Goal: Task Accomplishment & Management: Manage account settings

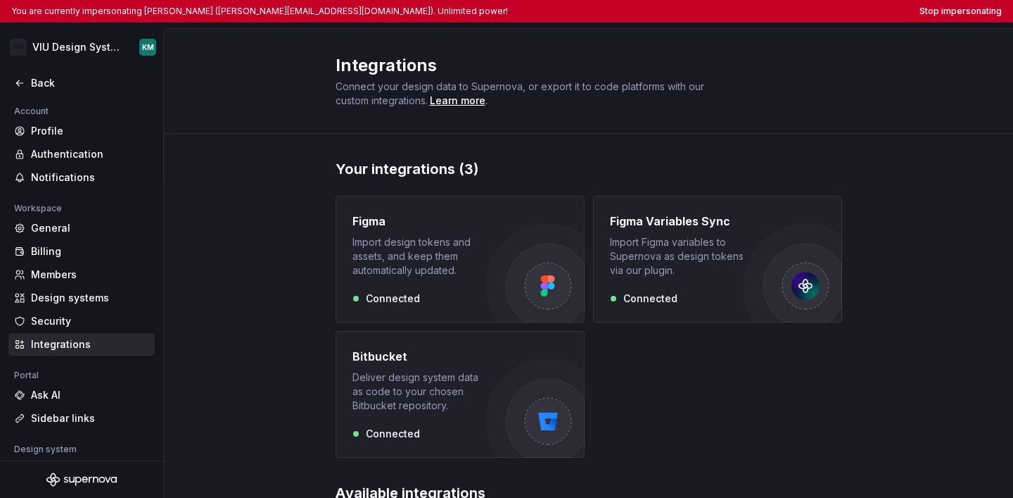
scroll to position [121, 0]
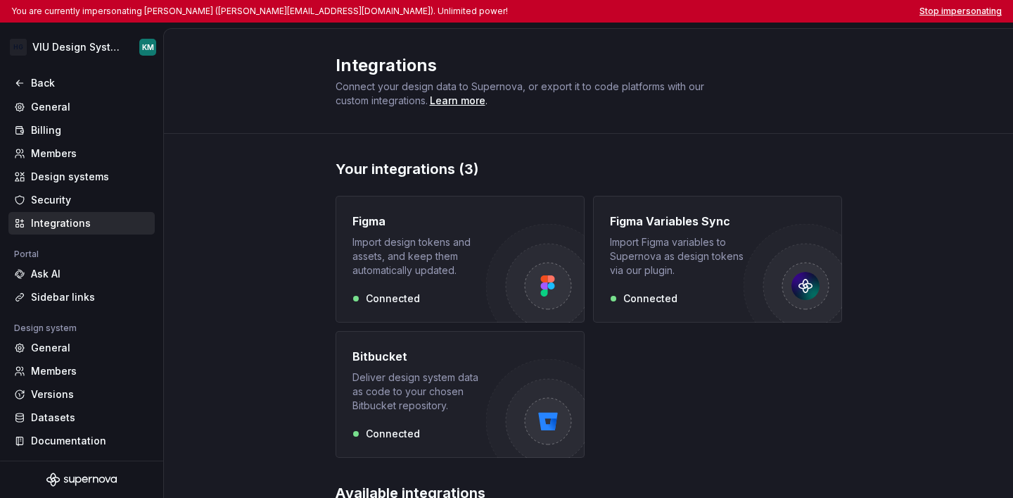
click at [942, 15] on button "Stop impersonating" at bounding box center [961, 11] width 82 height 11
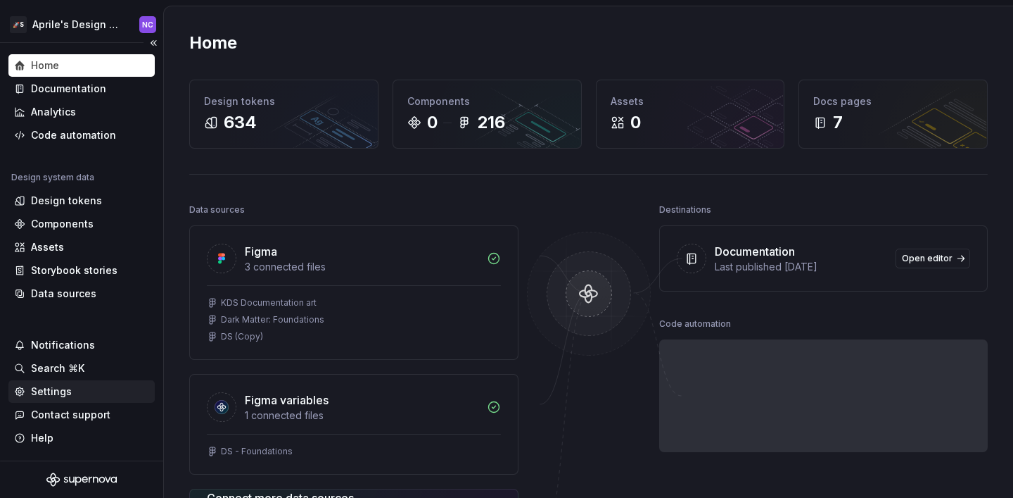
click at [70, 391] on div "Settings" at bounding box center [81, 391] width 135 height 14
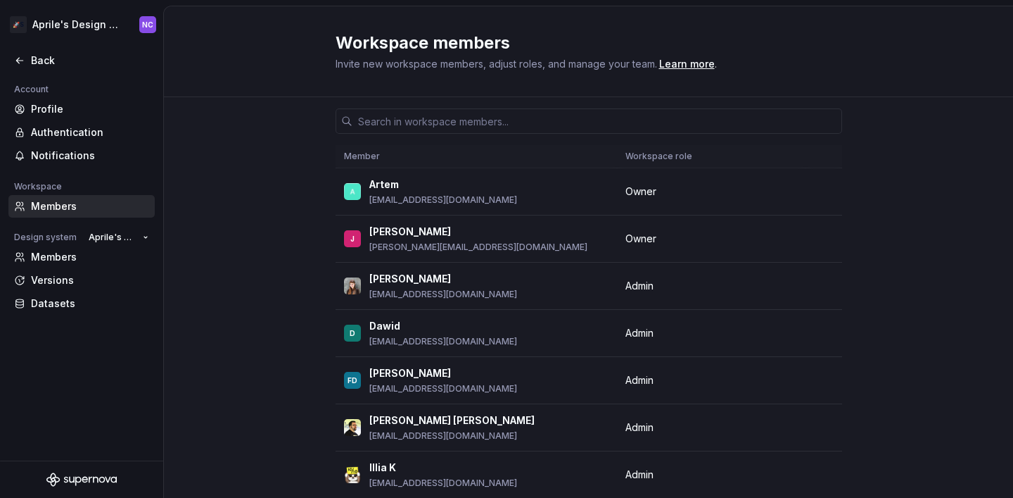
click at [77, 40] on div "🚀S Aprile's Design System NC" at bounding box center [81, 24] width 163 height 37
click at [78, 25] on html "🚀S Aprile's Design System NC Back Account Profile Authentication Notifications …" at bounding box center [506, 249] width 1013 height 498
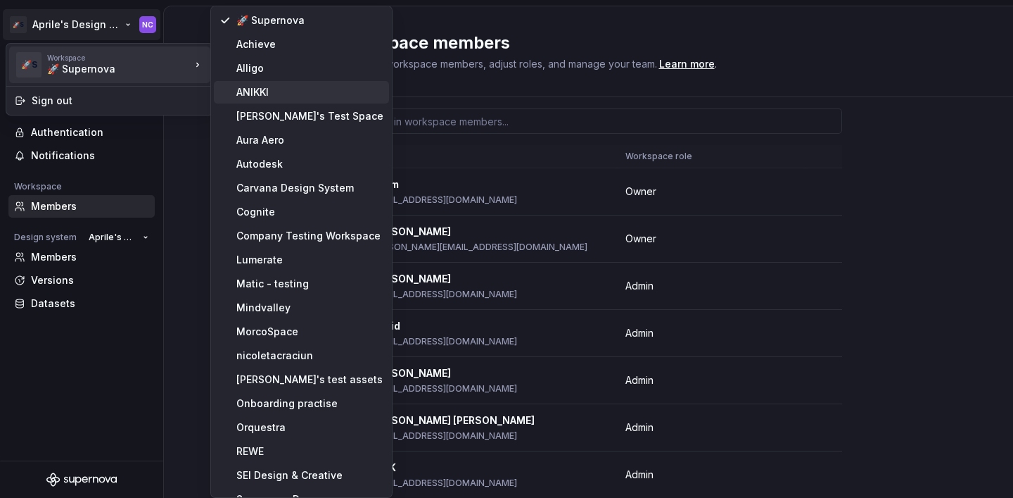
click at [272, 91] on div "ANIKKI" at bounding box center [309, 92] width 147 height 14
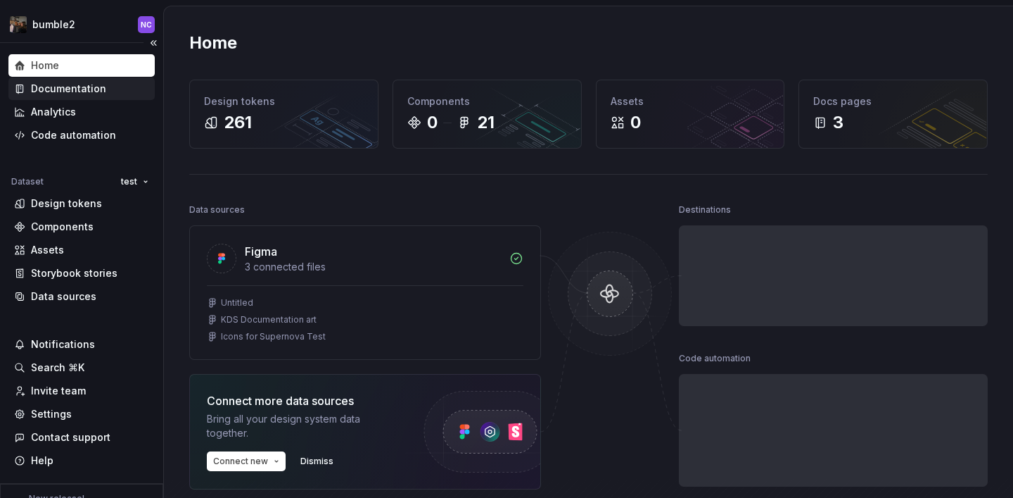
click at [68, 84] on div "Documentation" at bounding box center [68, 89] width 75 height 14
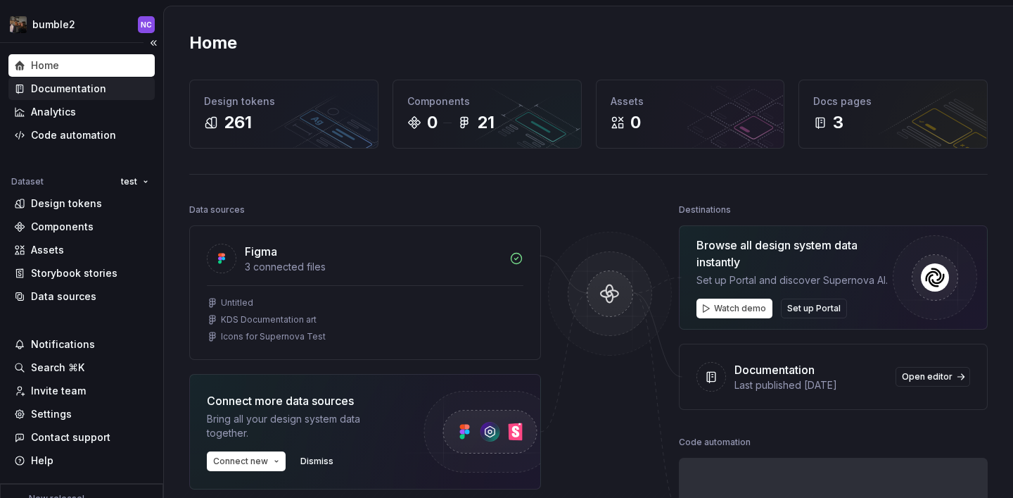
click at [75, 92] on div "Documentation" at bounding box center [68, 89] width 75 height 14
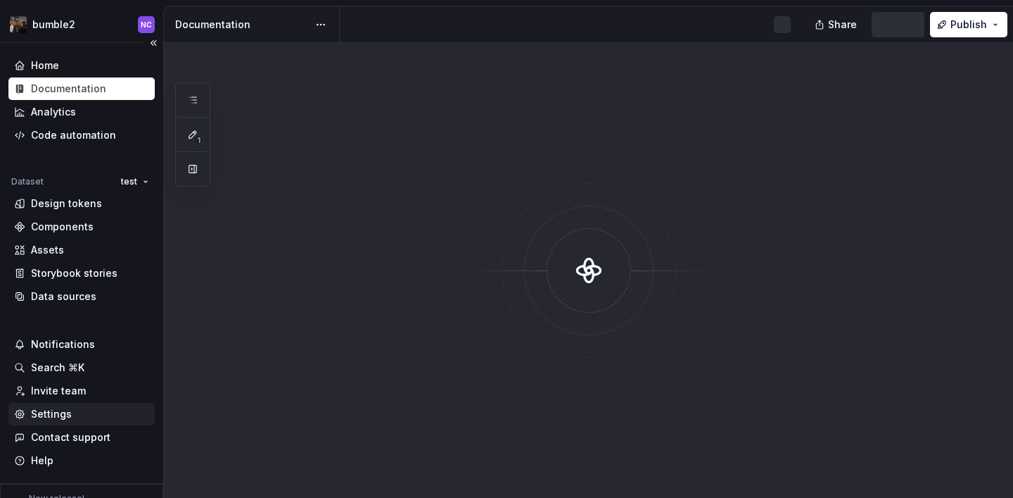
click at [86, 417] on div "Settings" at bounding box center [81, 414] width 135 height 14
click at [91, 417] on div "Settings" at bounding box center [81, 414] width 135 height 14
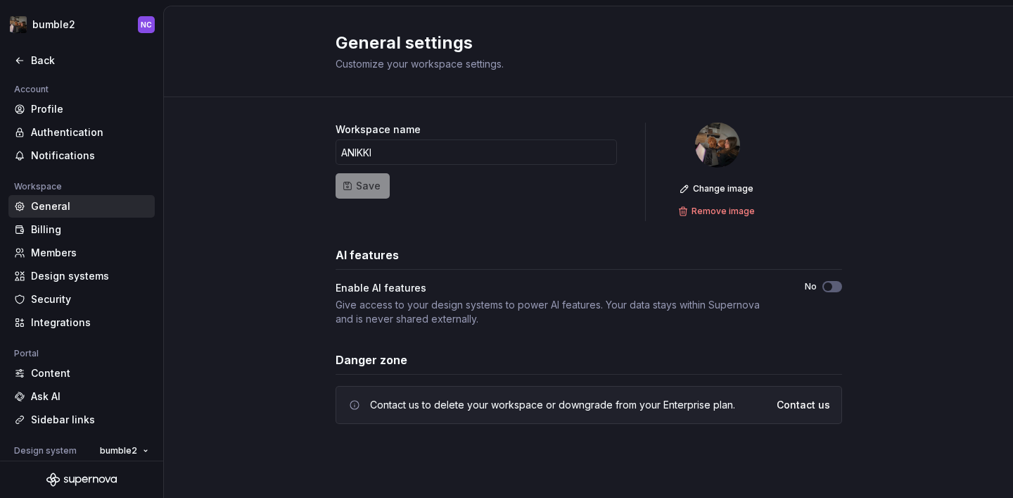
click at [837, 293] on div "Enable AI features Give access to your design systems to power AI features. You…" at bounding box center [589, 303] width 507 height 45
click at [834, 286] on button "No" at bounding box center [833, 286] width 20 height 11
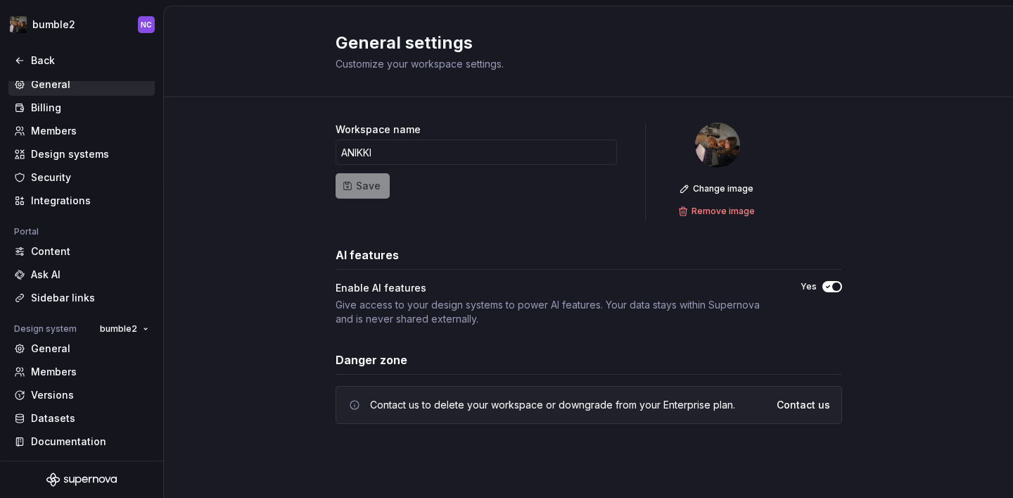
scroll to position [115, 0]
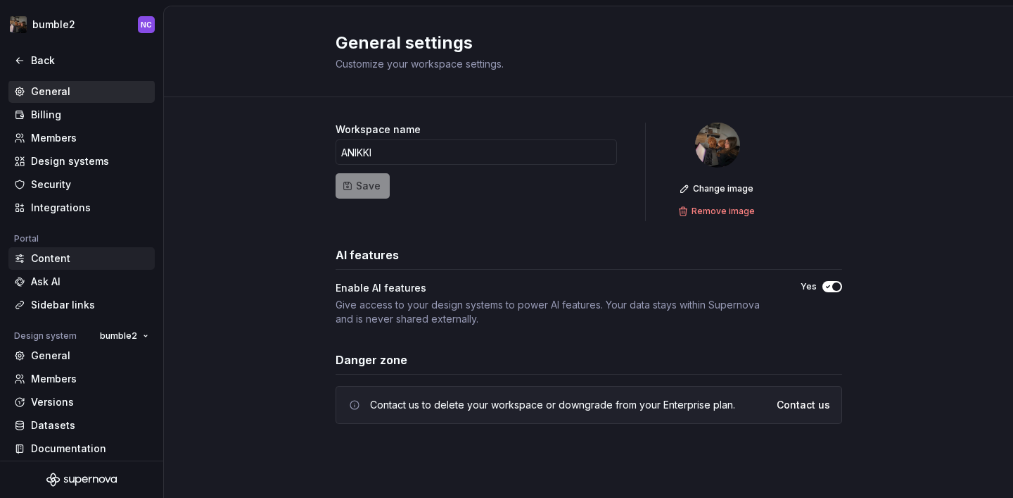
click at [65, 267] on div "Content" at bounding box center [81, 258] width 146 height 23
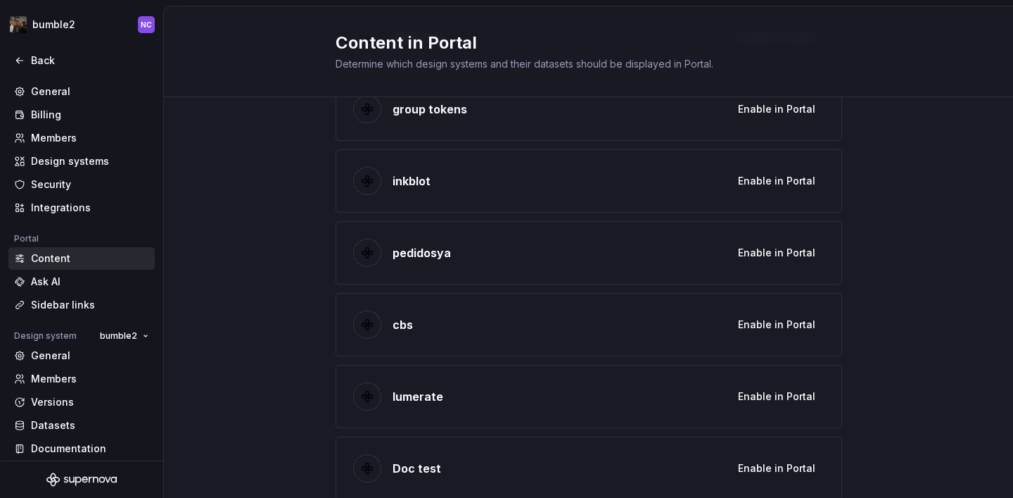
scroll to position [3739, 0]
click at [762, 325] on span "Enable in Portal" at bounding box center [776, 324] width 77 height 14
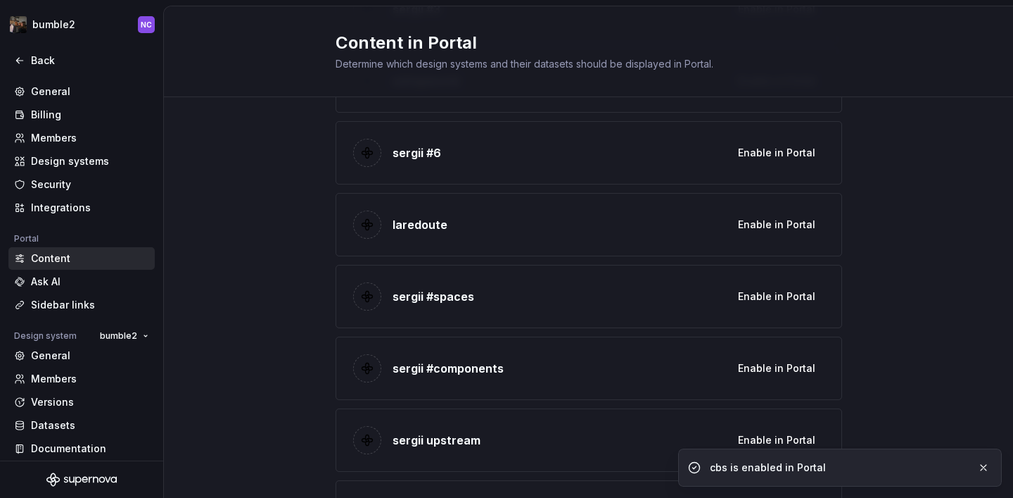
scroll to position [2988, 0]
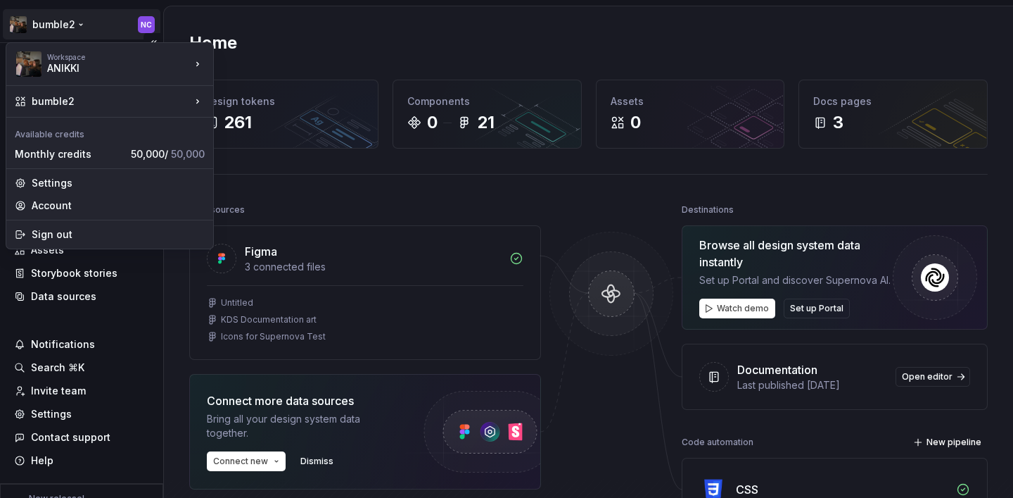
click at [61, 29] on html "bumble2 NC Home Documentation Analytics Code automation Dataset test Design tok…" at bounding box center [506, 249] width 1013 height 498
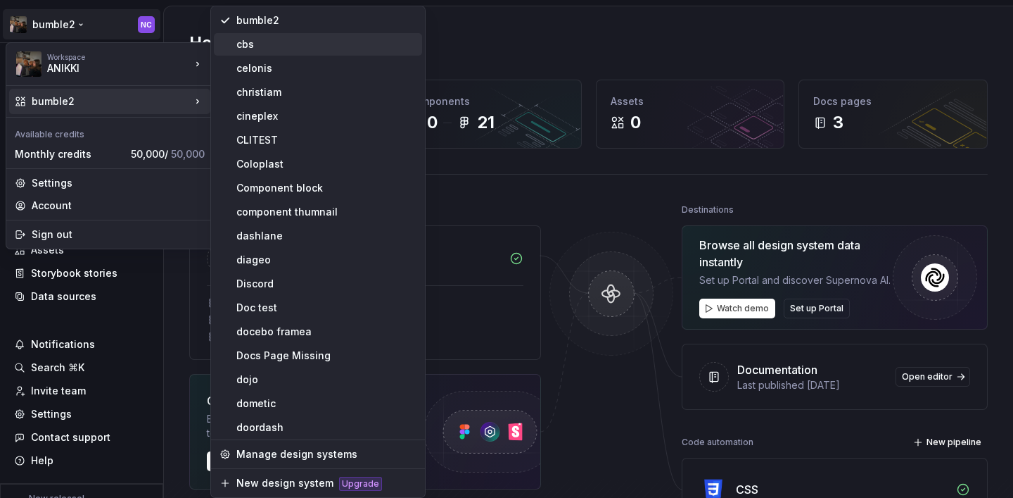
click at [255, 41] on div "cbs" at bounding box center [326, 44] width 180 height 14
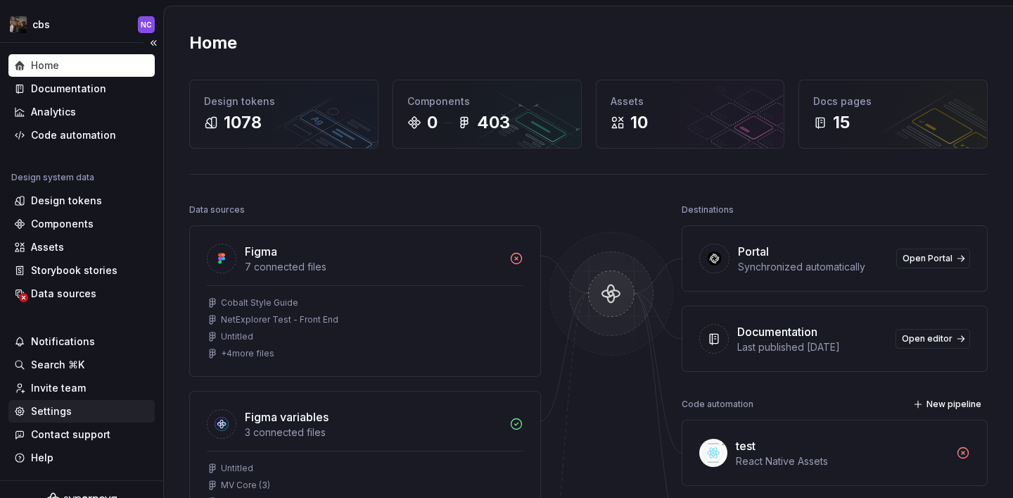
click at [90, 412] on div "Settings" at bounding box center [81, 411] width 135 height 14
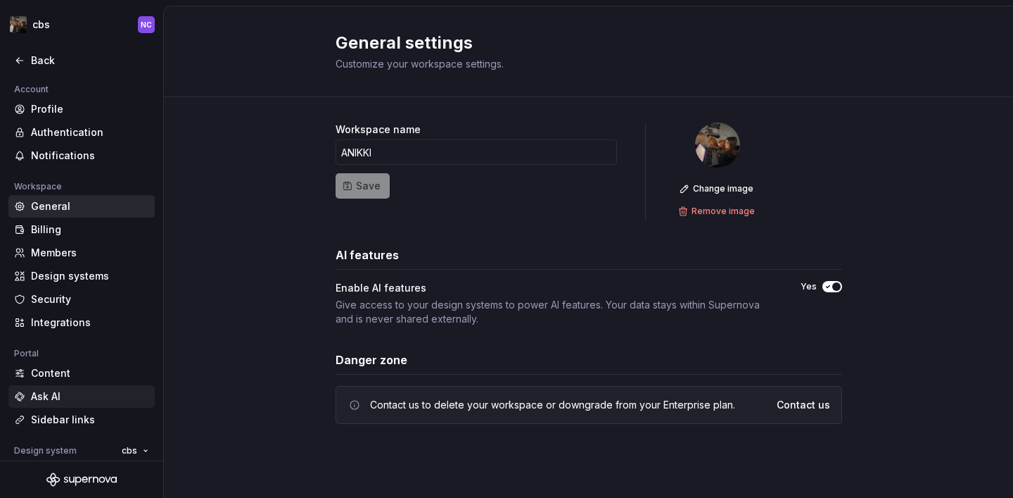
click at [42, 393] on div "Ask AI" at bounding box center [90, 396] width 118 height 14
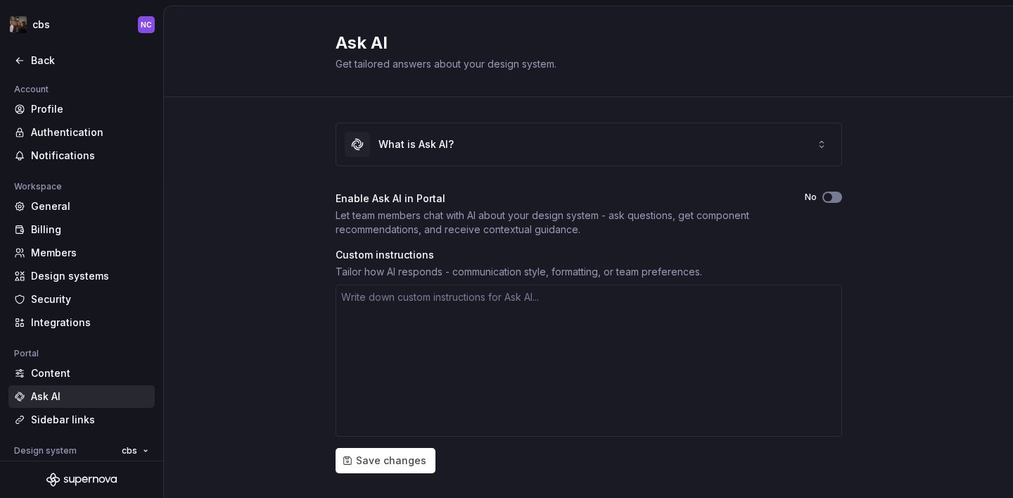
click at [833, 198] on icon "button" at bounding box center [828, 197] width 11 height 8
click at [650, 252] on div "Custom instructions" at bounding box center [589, 255] width 507 height 14
click at [381, 470] on button "Save changes" at bounding box center [386, 460] width 100 height 25
click at [419, 201] on div "Enable Ask AI in Portal" at bounding box center [556, 198] width 440 height 14
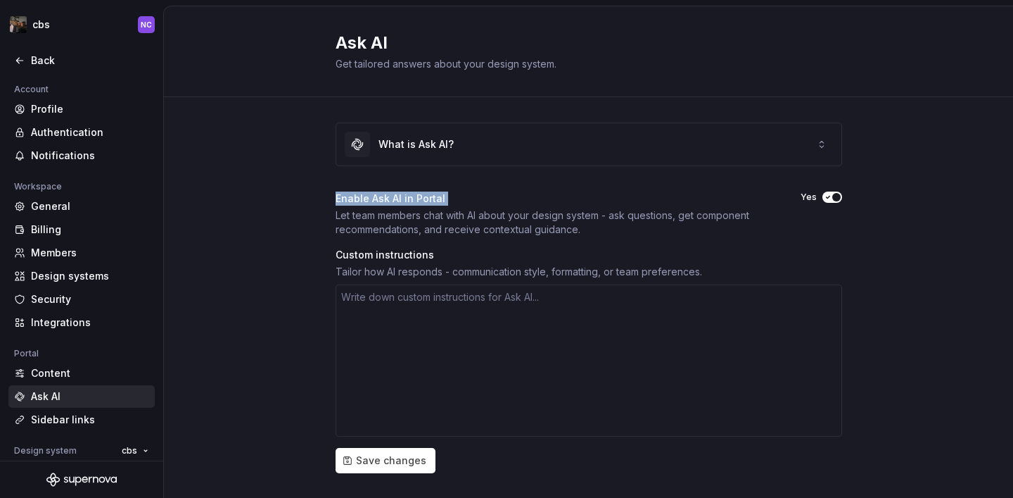
click at [419, 201] on div "Enable Ask AI in Portal" at bounding box center [556, 198] width 440 height 14
copy div "Enable Ask AI in Portal"
type textarea "*"
